Goal: Understand process/instructions: Learn about a topic

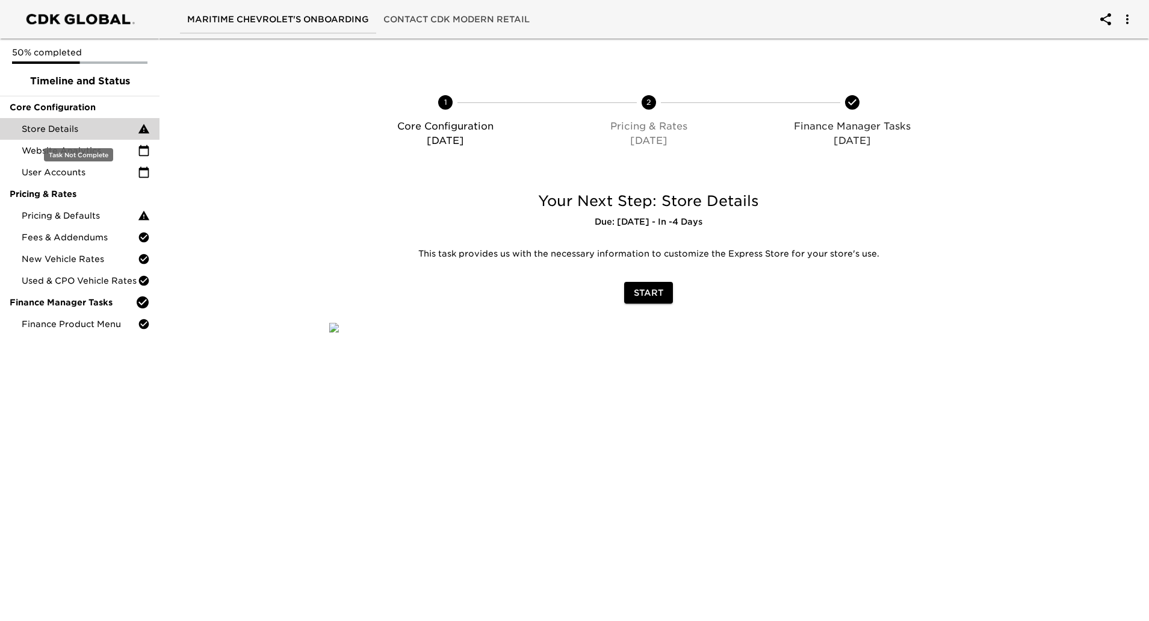
click at [85, 125] on span "Store Details" at bounding box center [80, 129] width 116 height 12
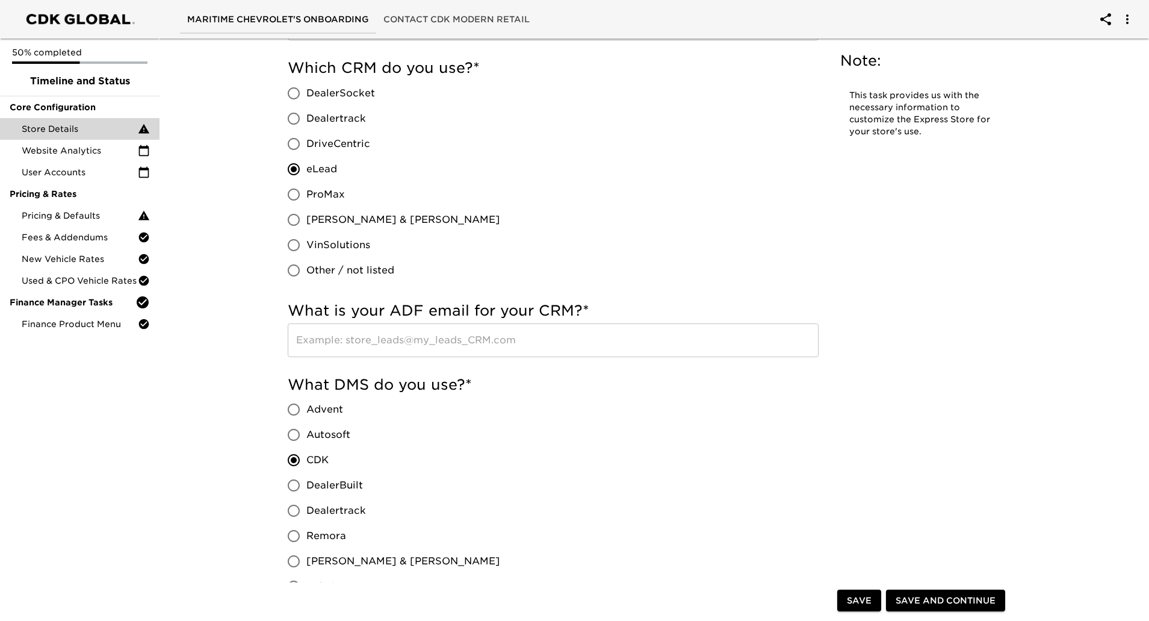
scroll to position [1619, 0]
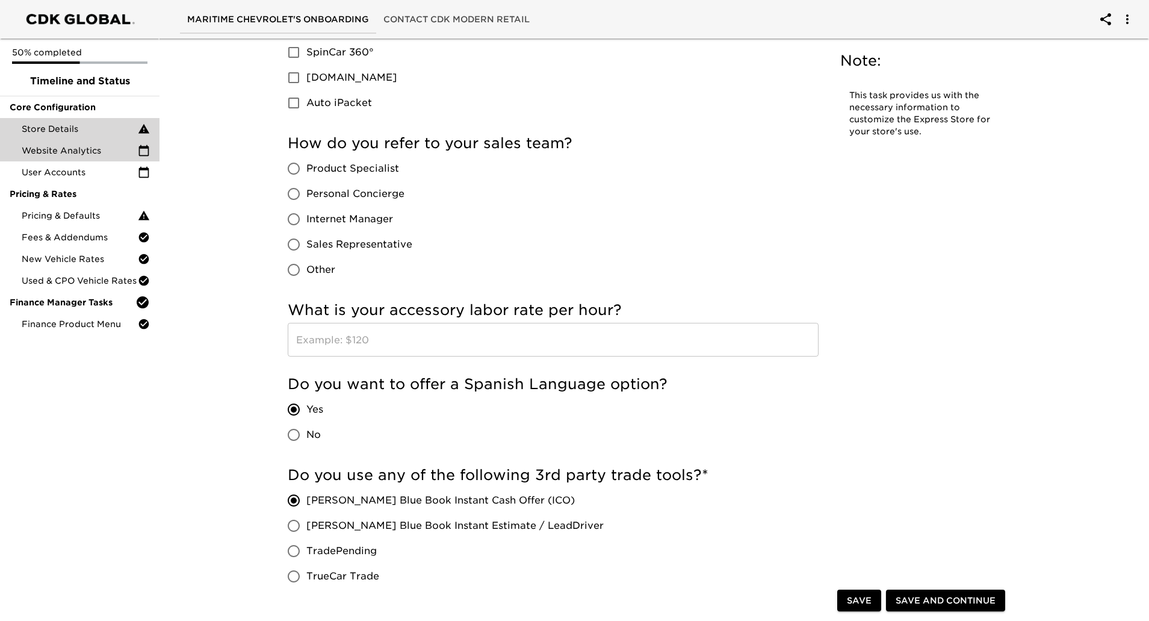
click at [95, 158] on div "Website Analytics" at bounding box center [80, 151] width 160 height 22
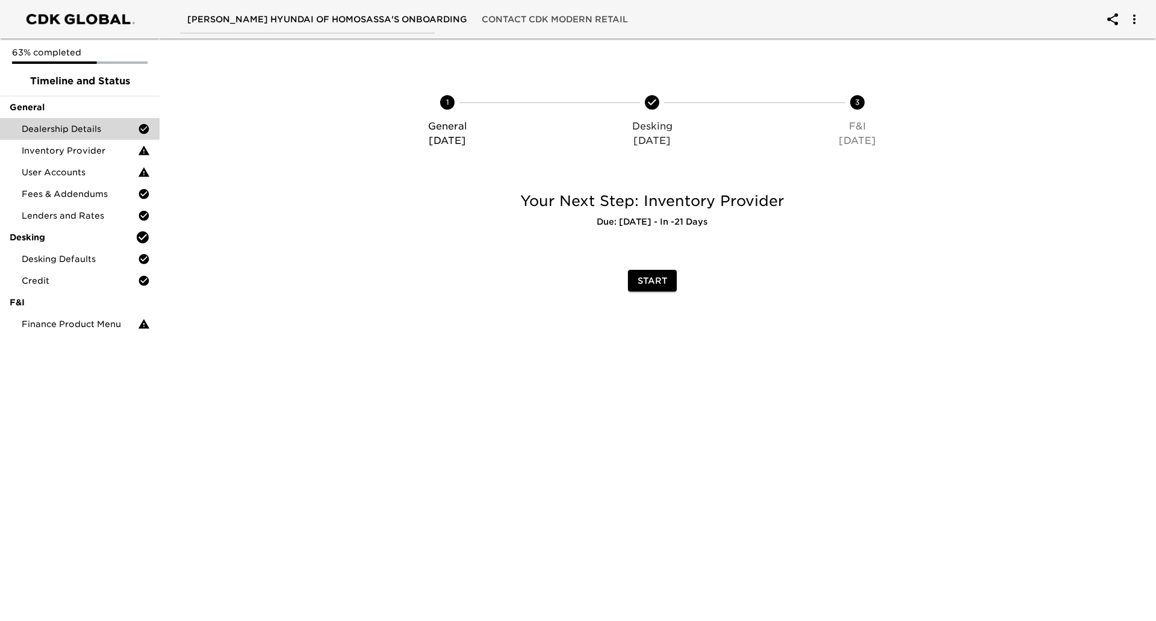
click at [72, 128] on span "Dealership Details" at bounding box center [80, 129] width 116 height 12
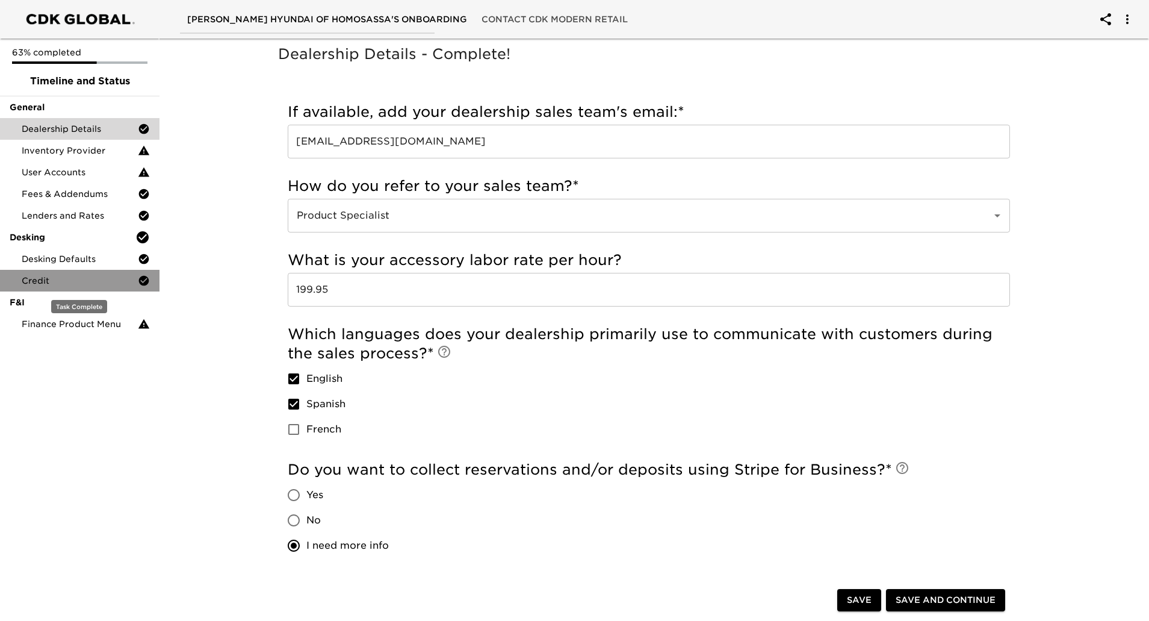
click at [76, 291] on div "Credit" at bounding box center [80, 281] width 160 height 22
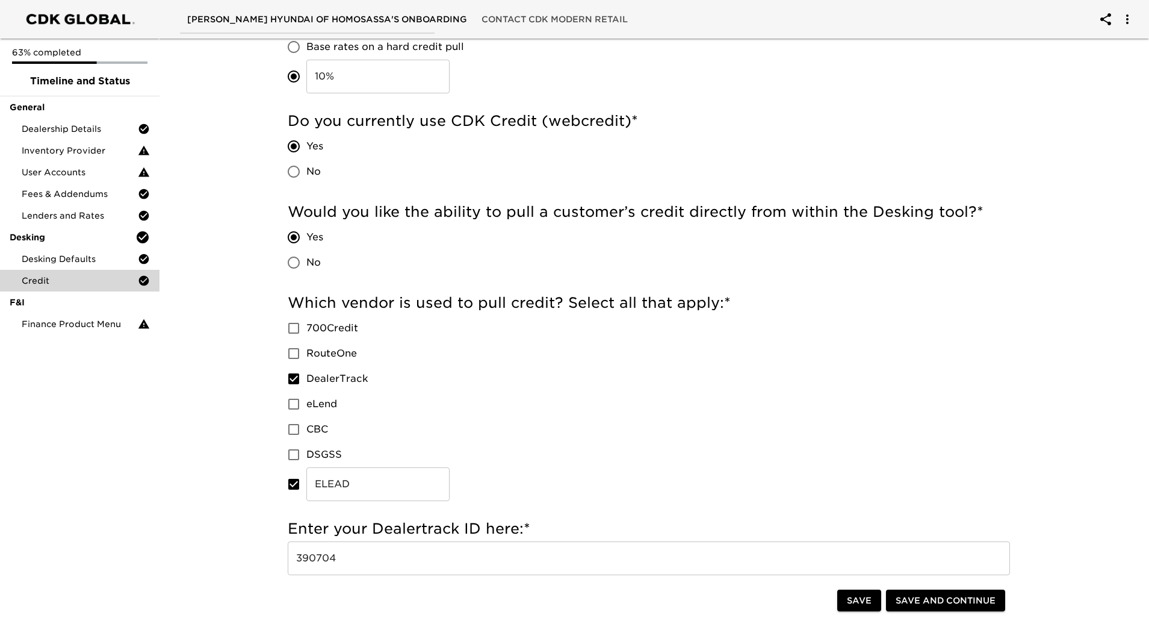
scroll to position [120, 0]
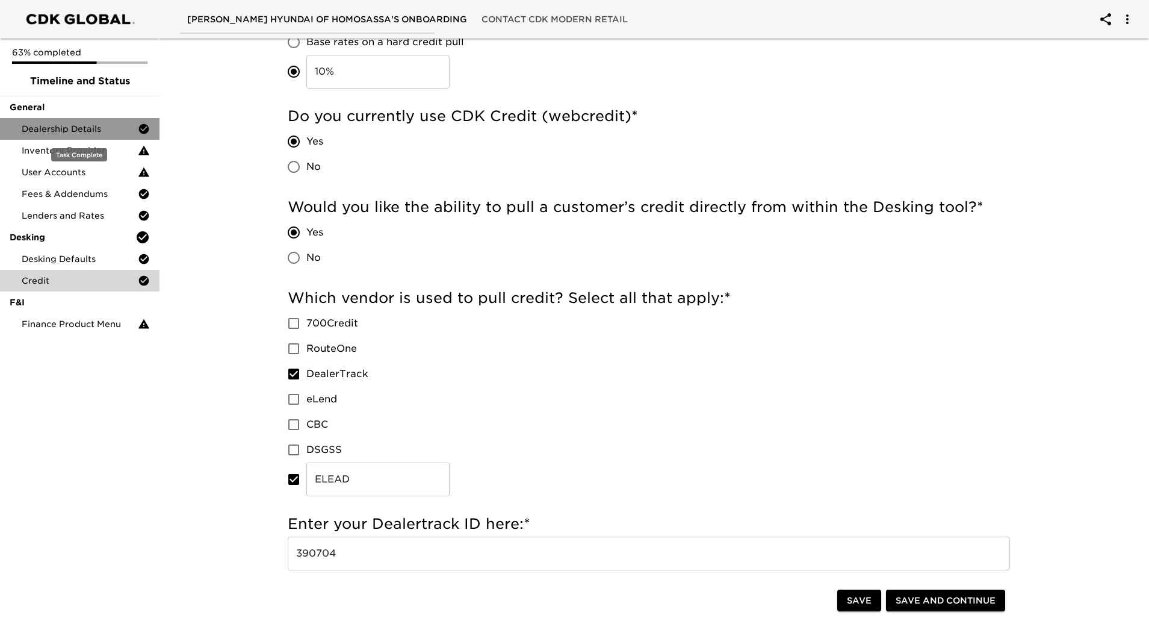
click at [111, 126] on span "Dealership Details" at bounding box center [80, 129] width 116 height 12
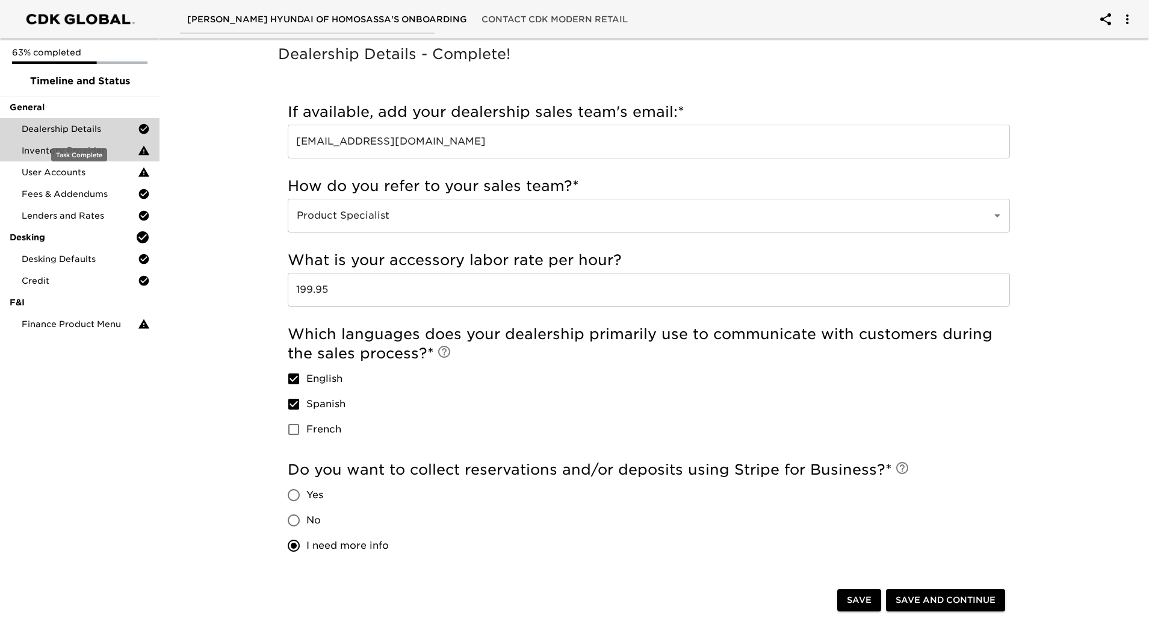
click at [81, 147] on span "Inventory Provider" at bounding box center [80, 150] width 116 height 12
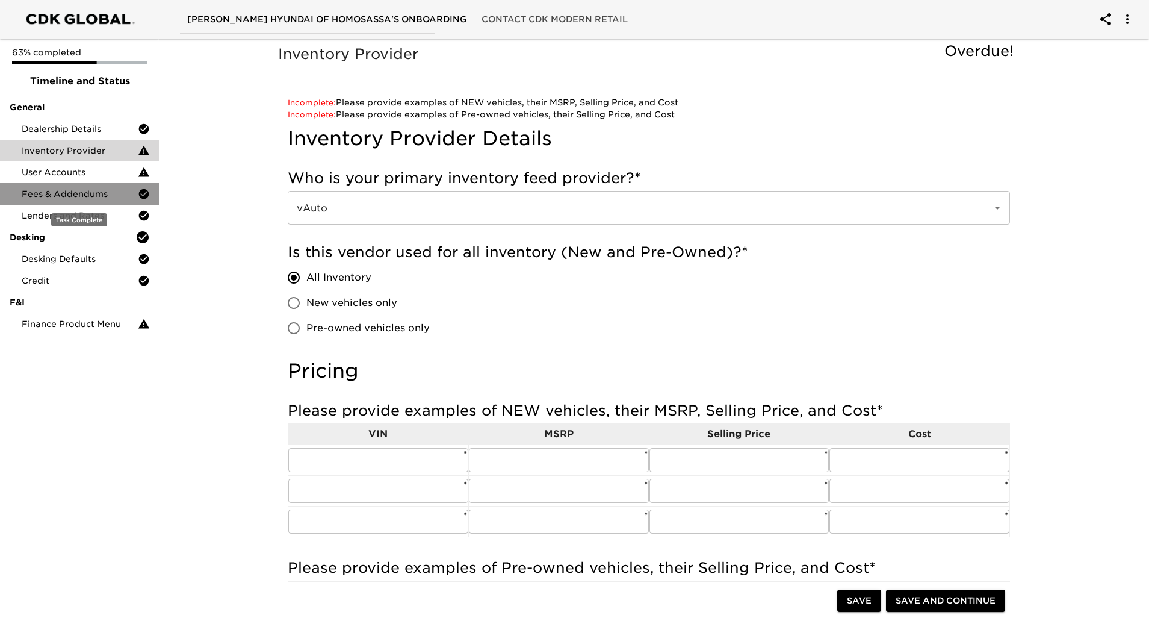
click at [70, 192] on span "Fees & Addendums" at bounding box center [80, 194] width 116 height 12
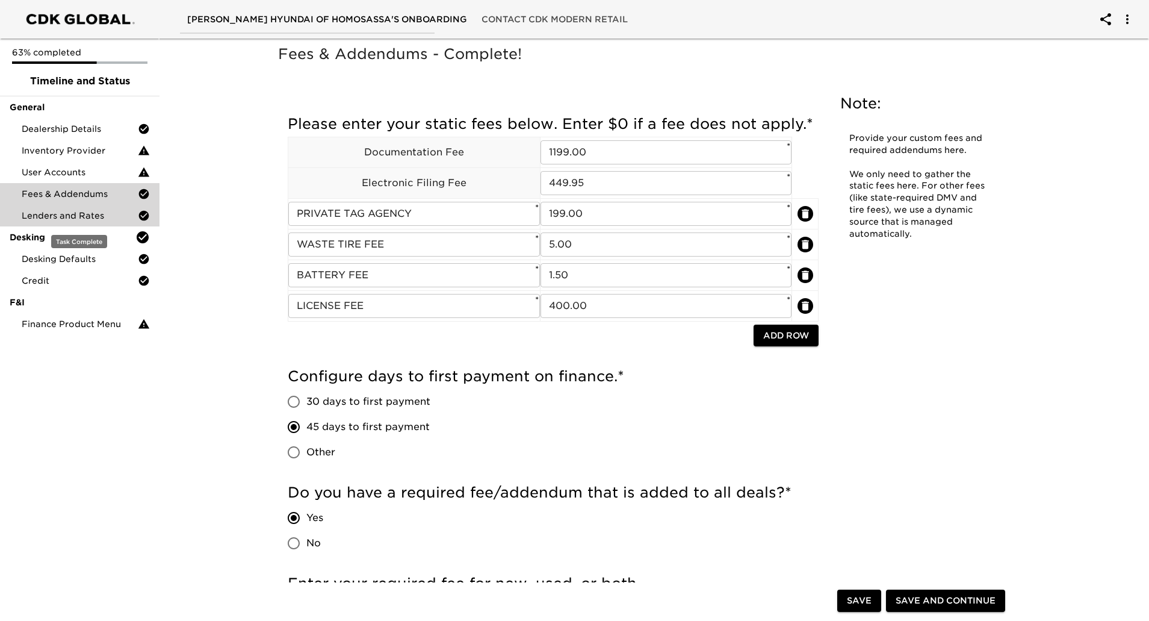
click at [61, 218] on span "Lenders and Rates" at bounding box center [80, 216] width 116 height 12
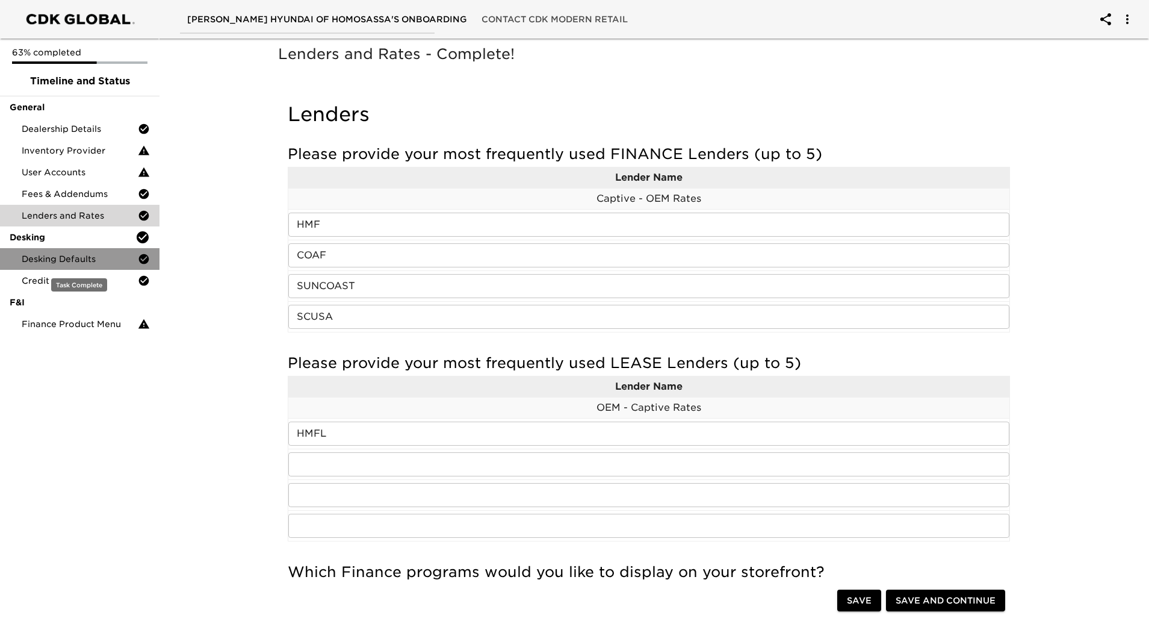
click at [85, 260] on span "Desking Defaults" at bounding box center [80, 259] width 116 height 12
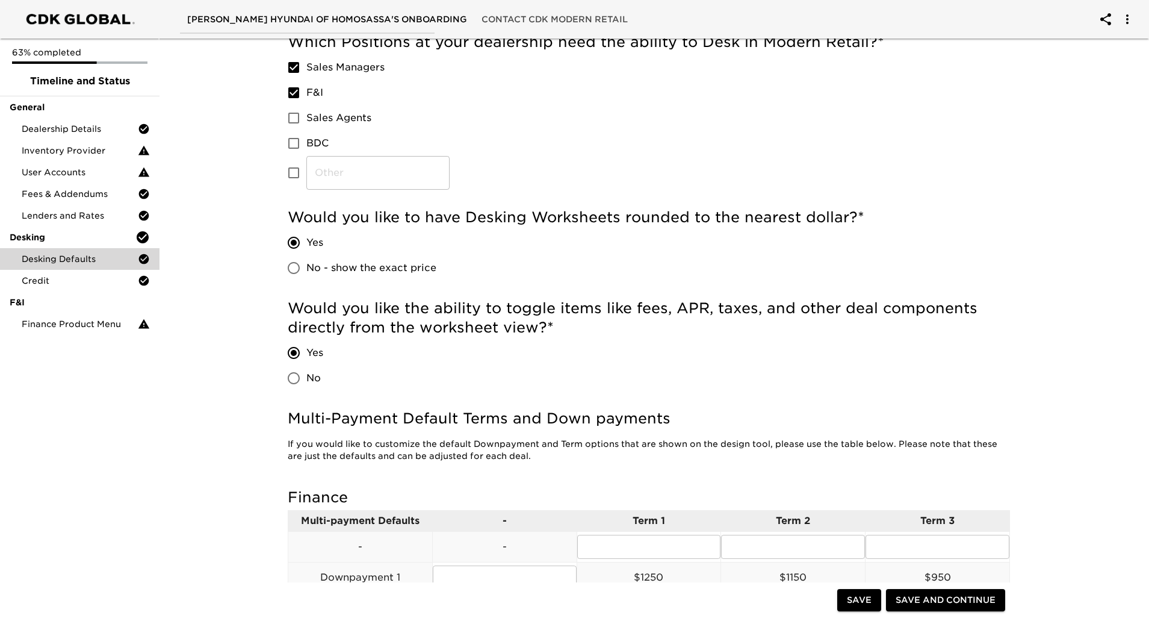
scroll to position [301, 0]
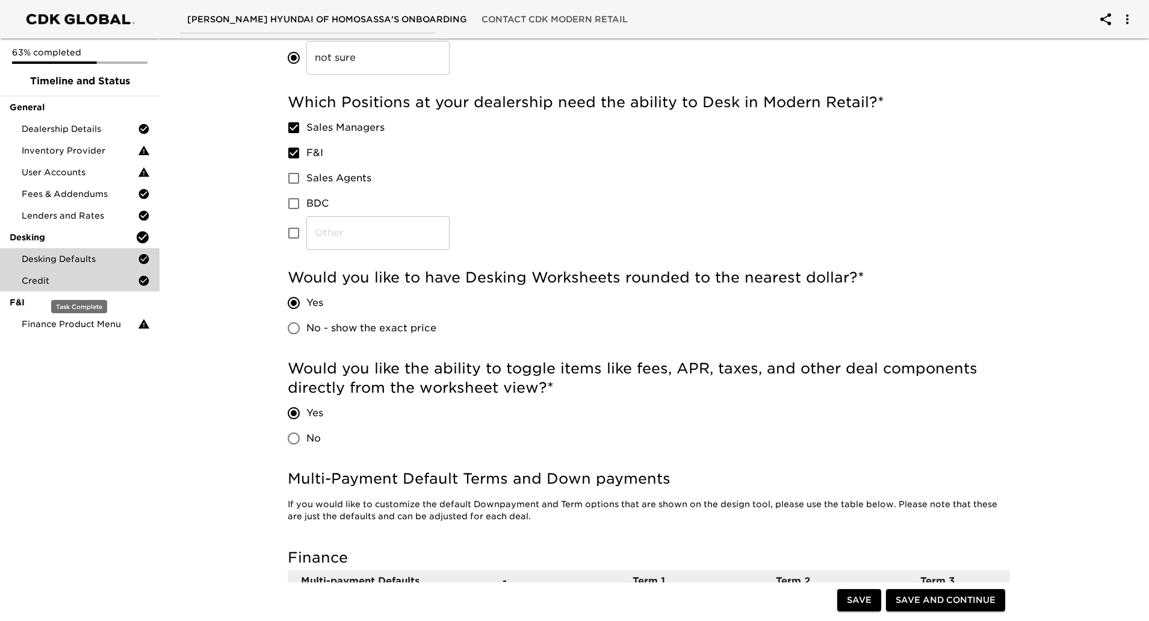
click at [57, 284] on span "Credit" at bounding box center [80, 281] width 116 height 12
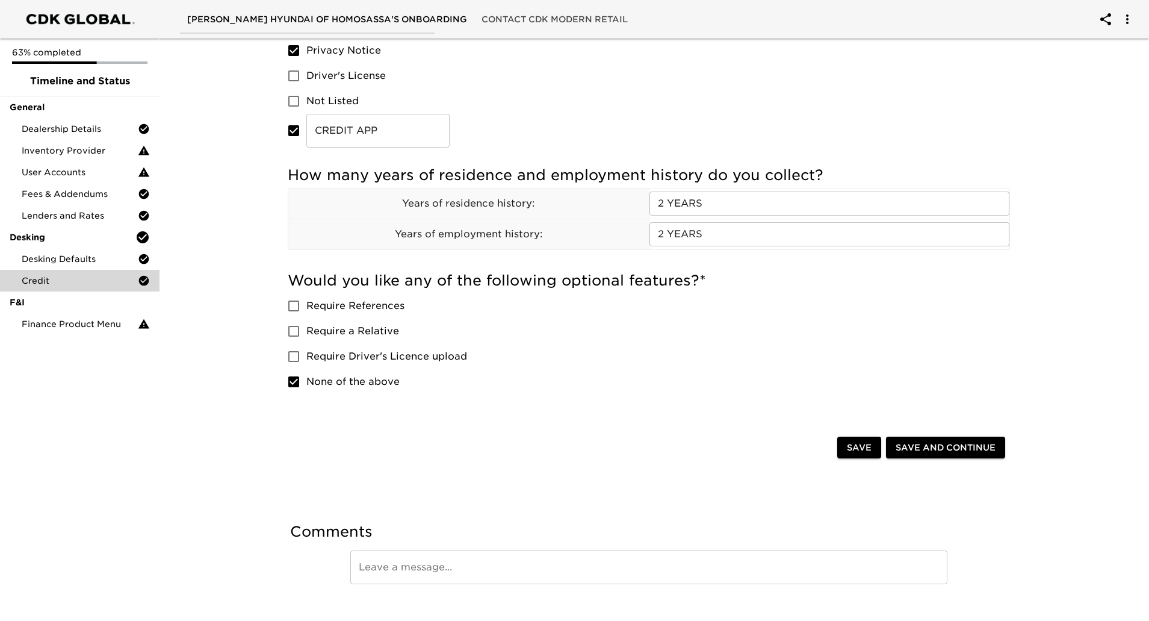
scroll to position [863, 0]
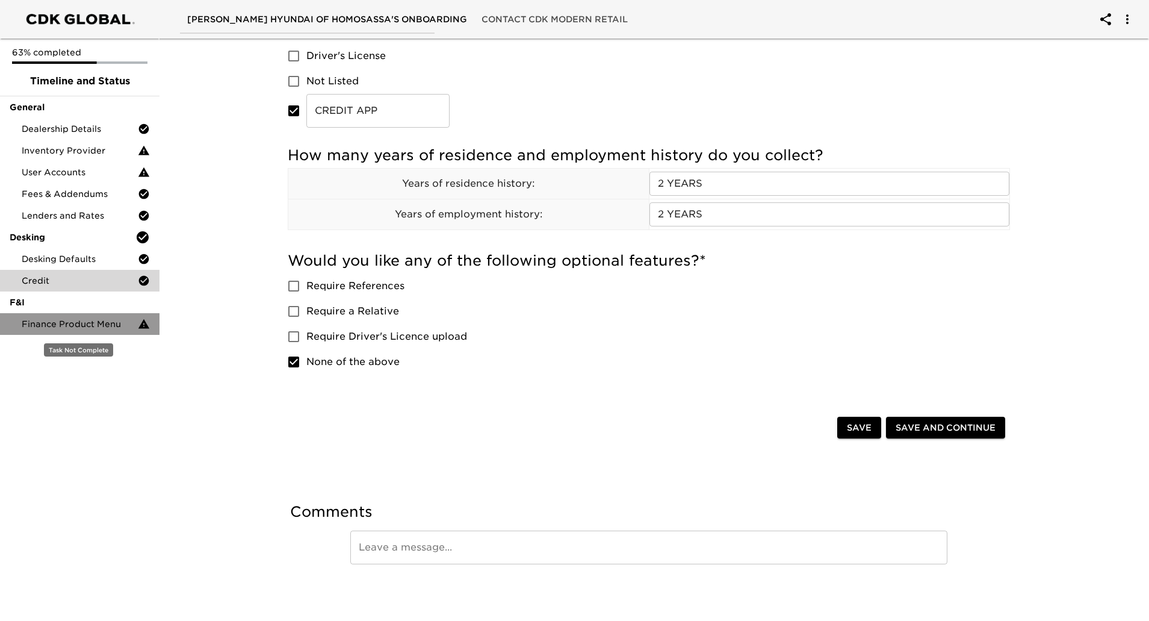
click at [58, 329] on span "Finance Product Menu" at bounding box center [80, 324] width 116 height 12
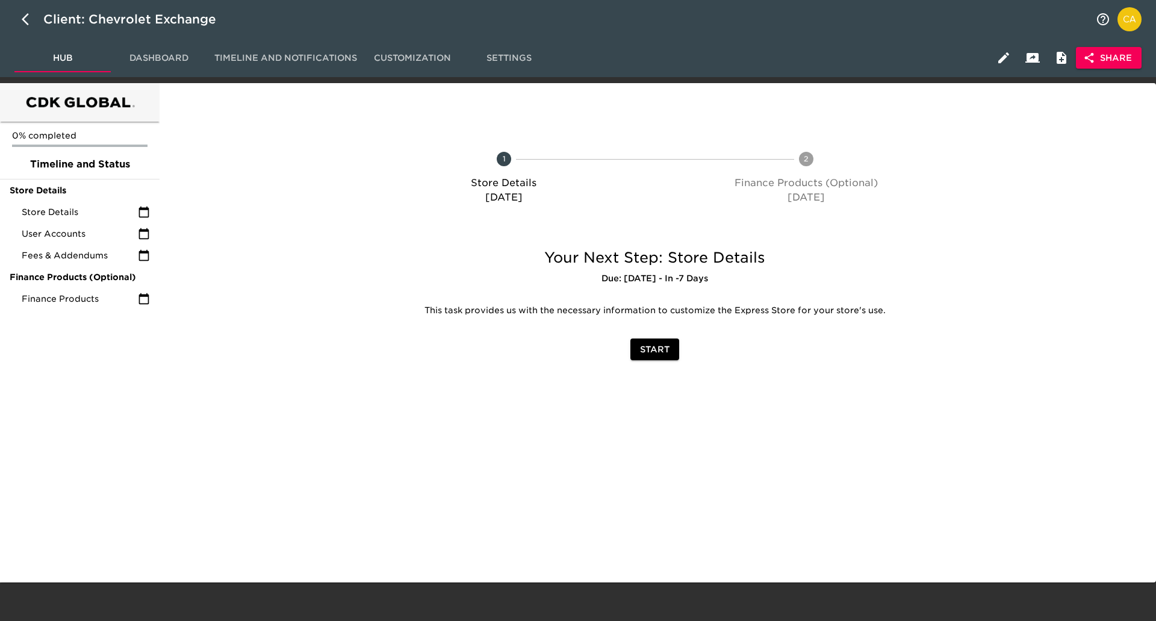
click at [1103, 57] on span "Share" at bounding box center [1109, 58] width 46 height 15
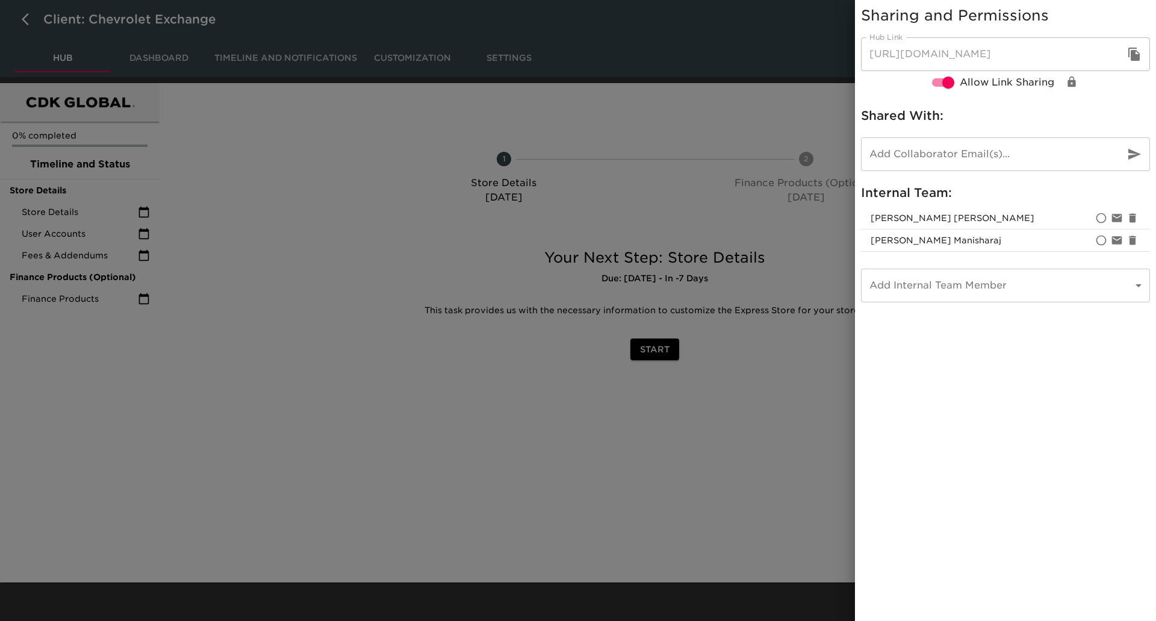
click at [409, 125] on div at bounding box center [578, 310] width 1156 height 621
